Goal: Task Accomplishment & Management: Manage account settings

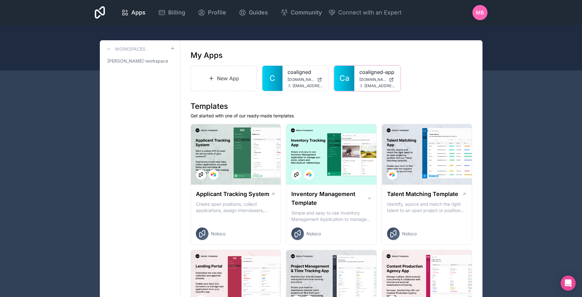
click at [0, 0] on icon at bounding box center [0, 0] width 0 height 0
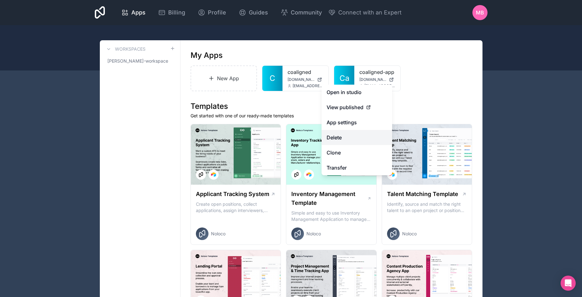
click at [344, 136] on button "Delete" at bounding box center [356, 137] width 71 height 15
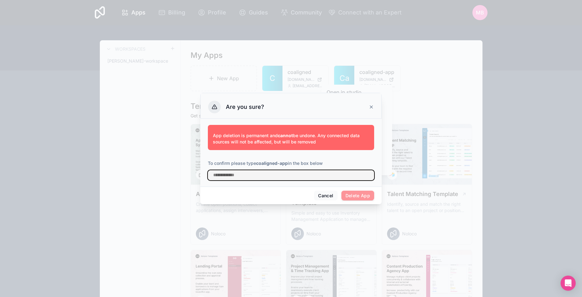
click at [240, 179] on input "text" at bounding box center [291, 175] width 166 height 10
type input "**********"
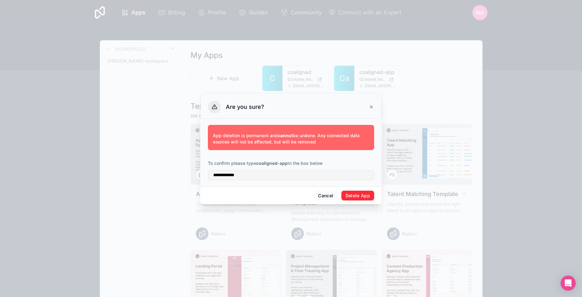
click at [355, 193] on button "Delete App" at bounding box center [357, 196] width 33 height 10
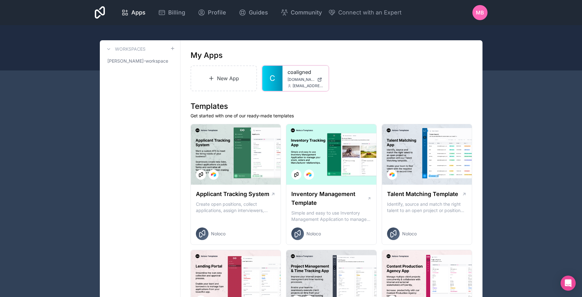
click at [301, 78] on span "[DOMAIN_NAME]" at bounding box center [300, 79] width 27 height 5
click at [0, 0] on div at bounding box center [0, 0] width 0 height 0
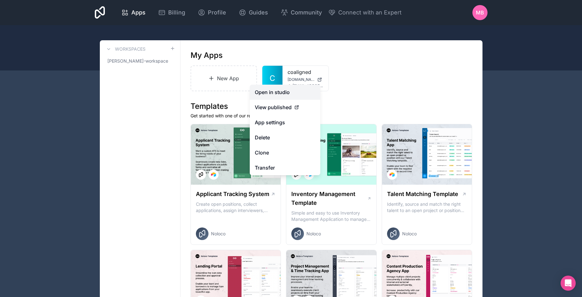
click at [276, 91] on link "Open in studio" at bounding box center [285, 92] width 71 height 15
